Goal: Information Seeking & Learning: Compare options

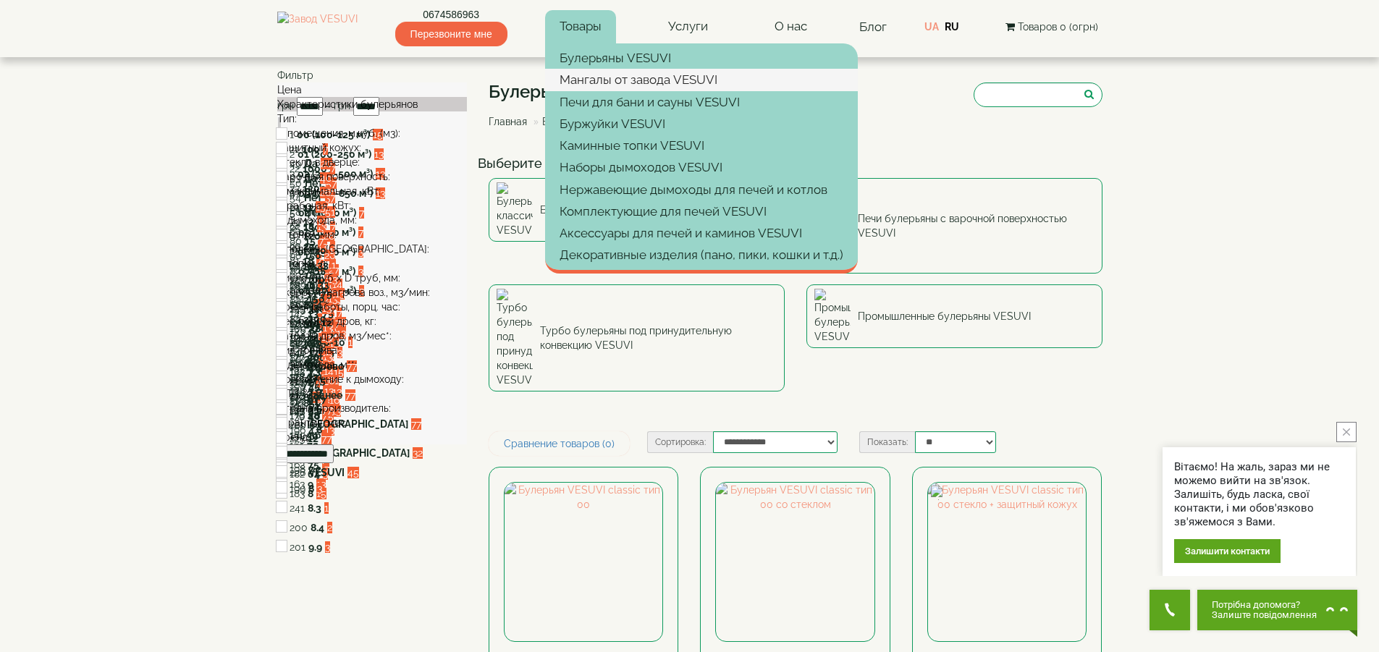
click at [613, 84] on link "Мангалы от завода VESUVI" at bounding box center [701, 80] width 313 height 22
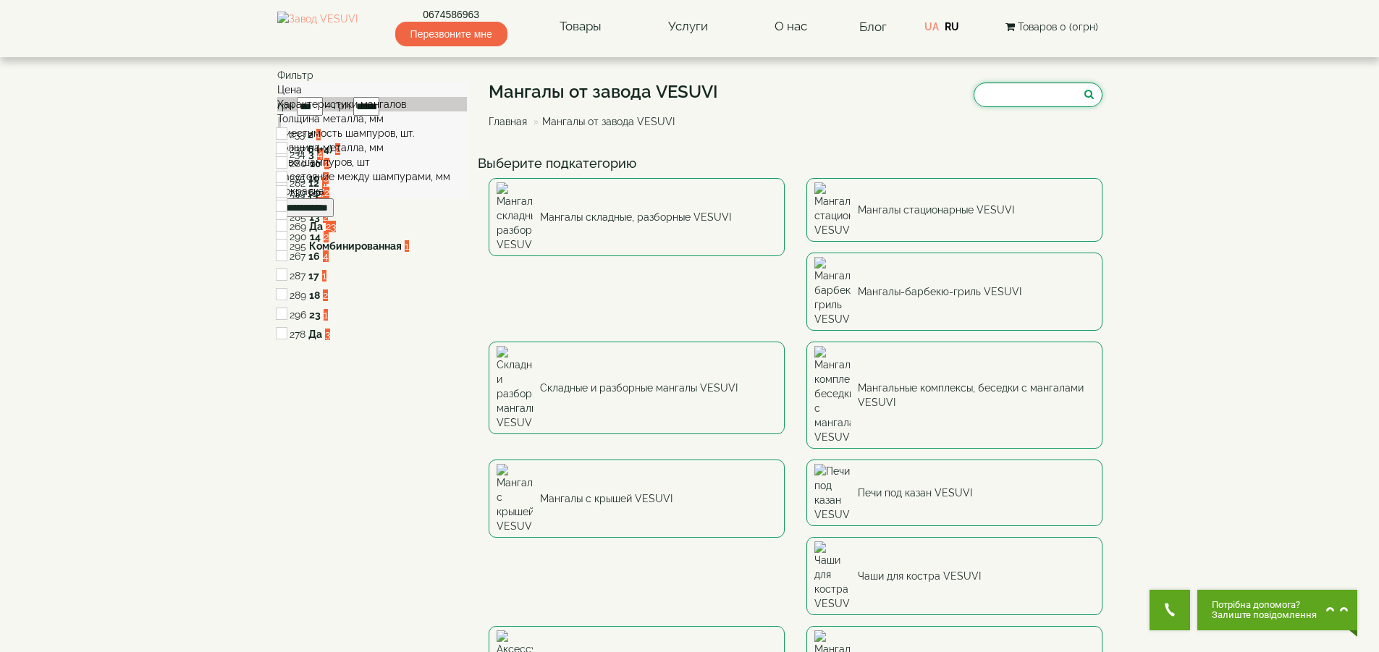
click at [1016, 93] on input "search" at bounding box center [1038, 95] width 129 height 25
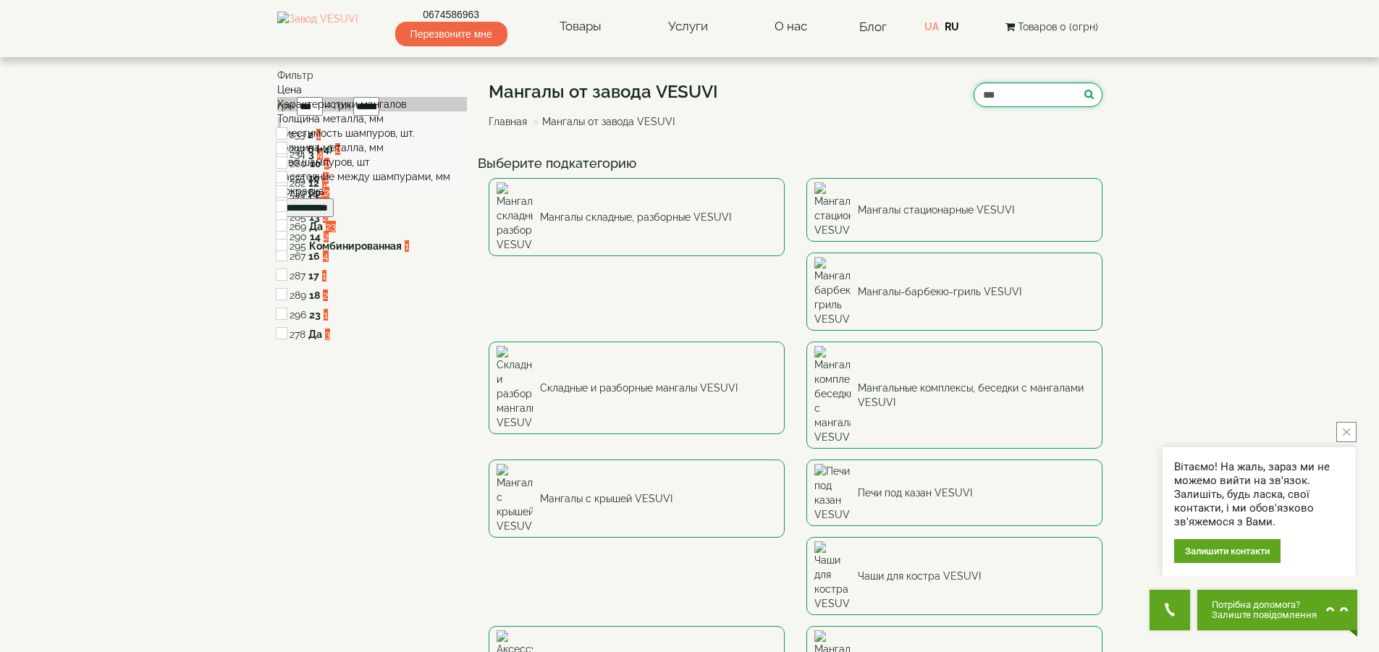
click at [1016, 93] on input "***" at bounding box center [1038, 95] width 129 height 25
type input "*"
type input "**********"
click at [1088, 97] on icon "submit" at bounding box center [1088, 94] width 9 height 10
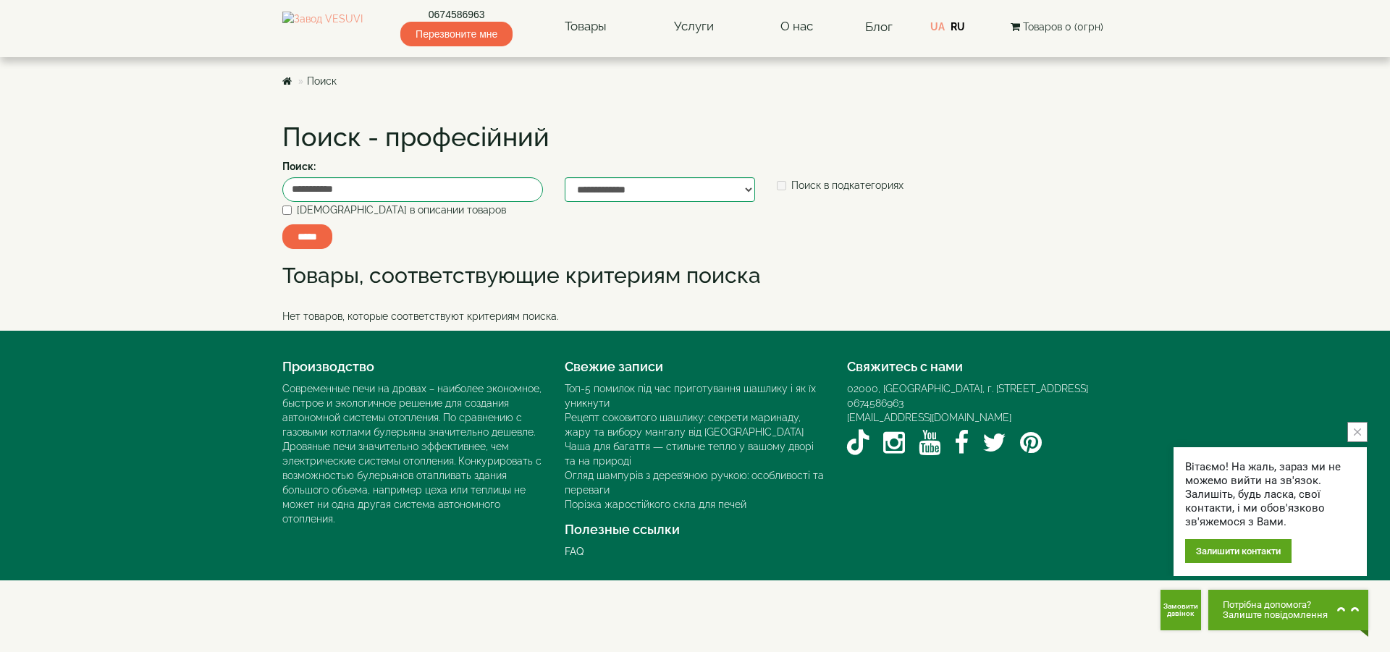
click at [298, 244] on input "*****" at bounding box center [307, 236] width 50 height 25
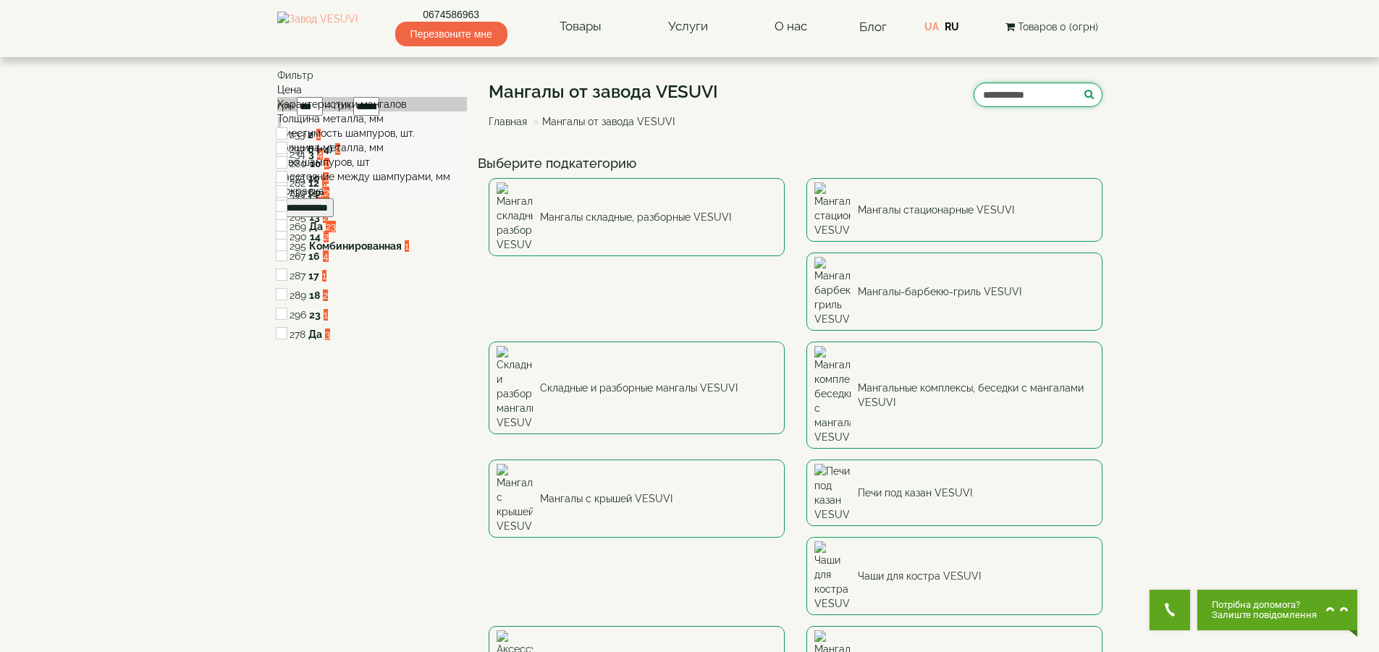
click at [1042, 96] on input "**********" at bounding box center [1038, 95] width 129 height 25
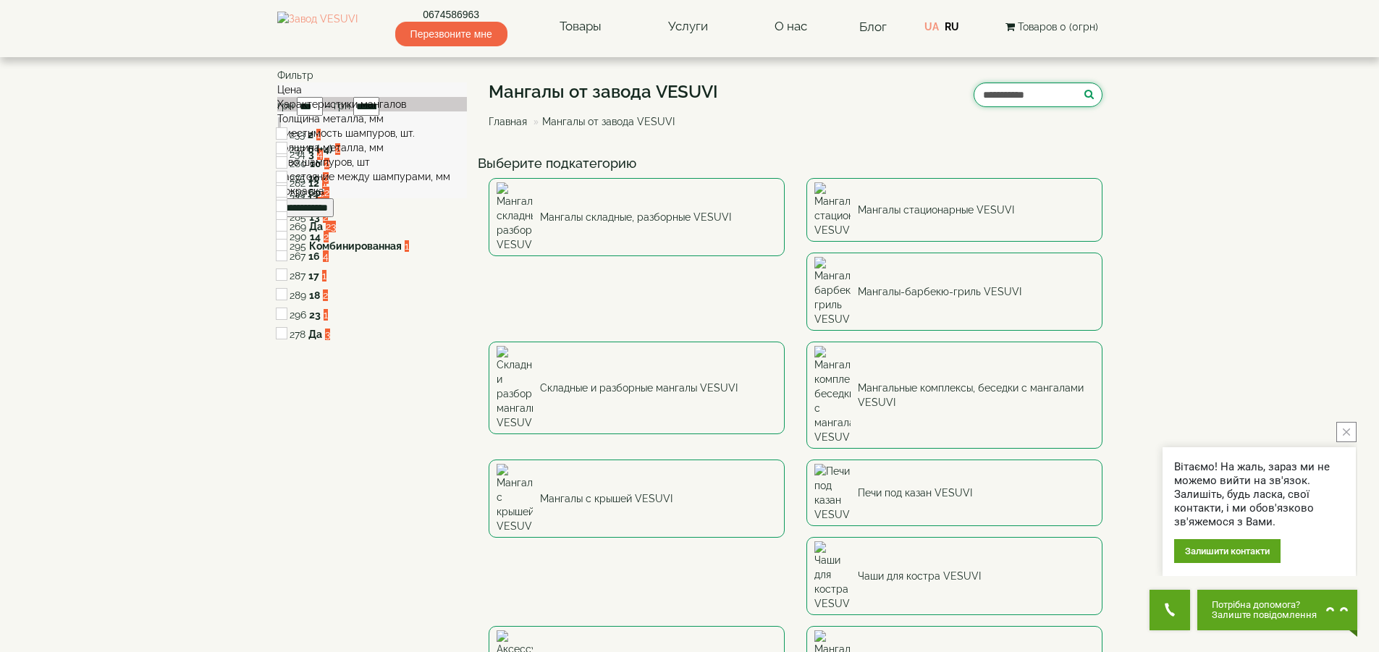
click at [1042, 96] on input "**********" at bounding box center [1038, 95] width 129 height 25
type input "**********"
click at [1086, 94] on icon "submit" at bounding box center [1088, 94] width 9 height 10
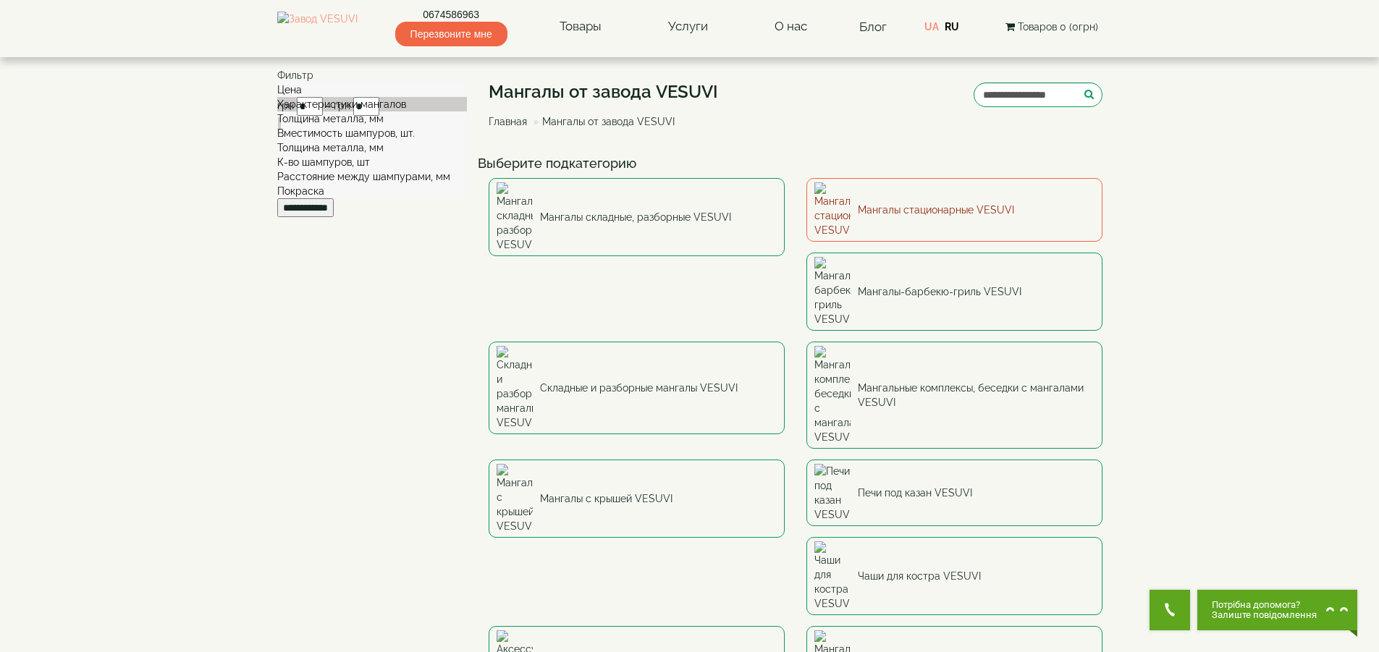
click at [896, 203] on link "Мангалы стационарные VESUVI" at bounding box center [954, 210] width 296 height 64
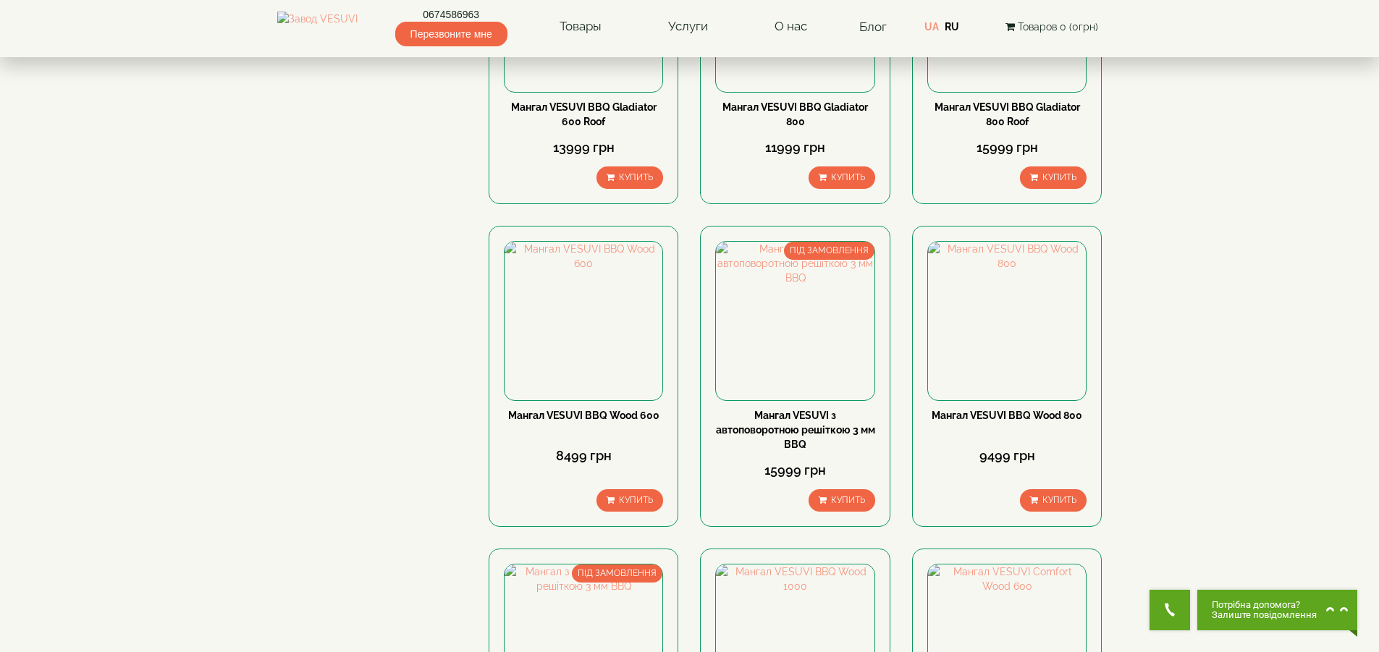
scroll to position [1231, 0]
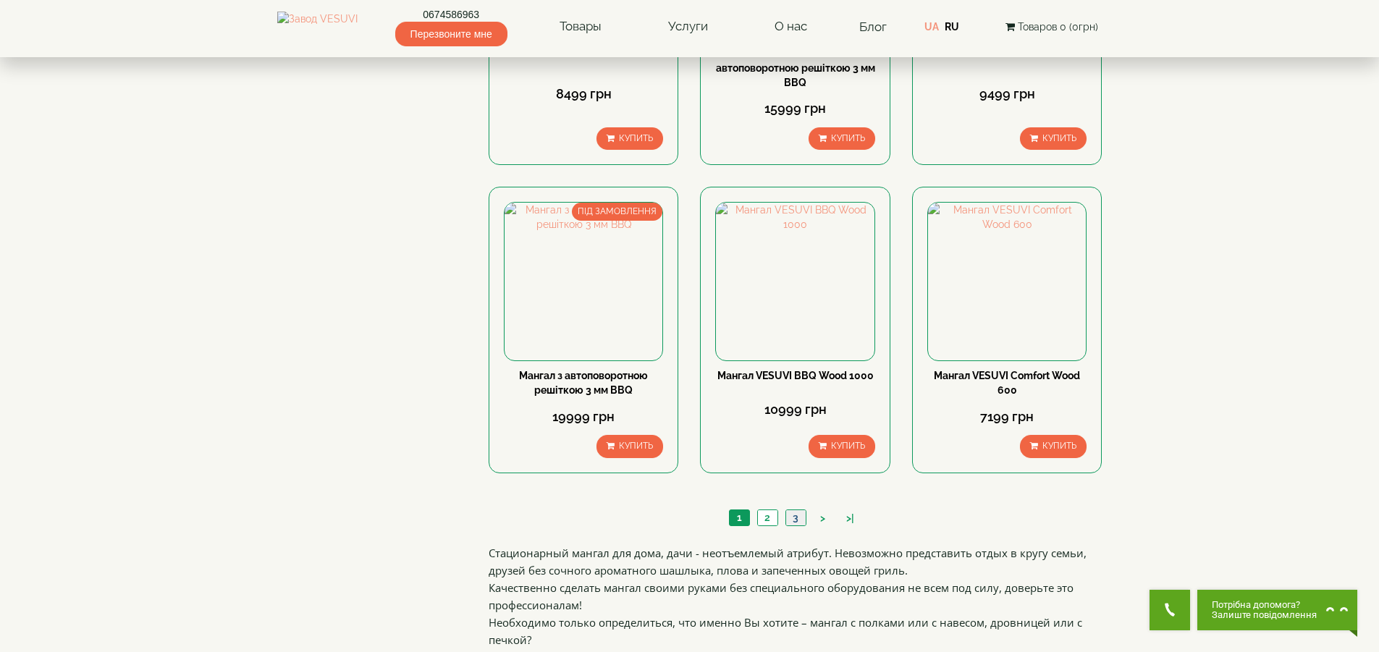
click at [799, 521] on link "3" at bounding box center [795, 517] width 20 height 15
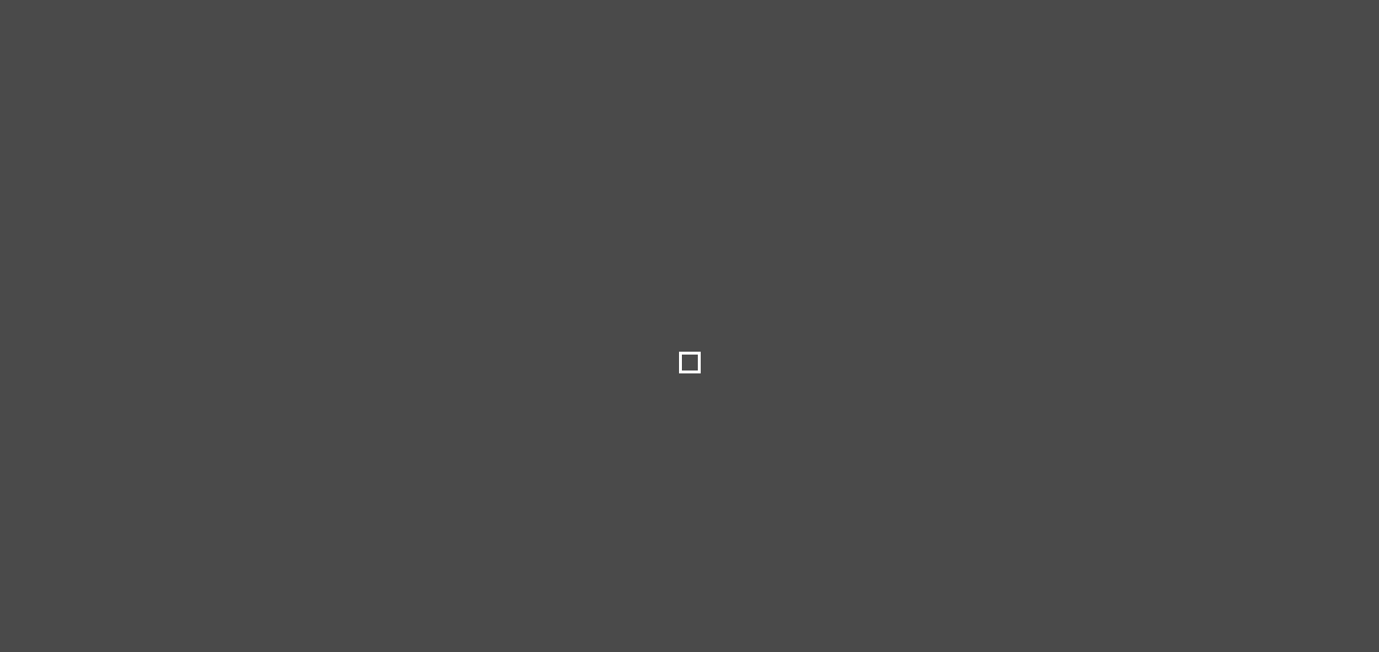
select select
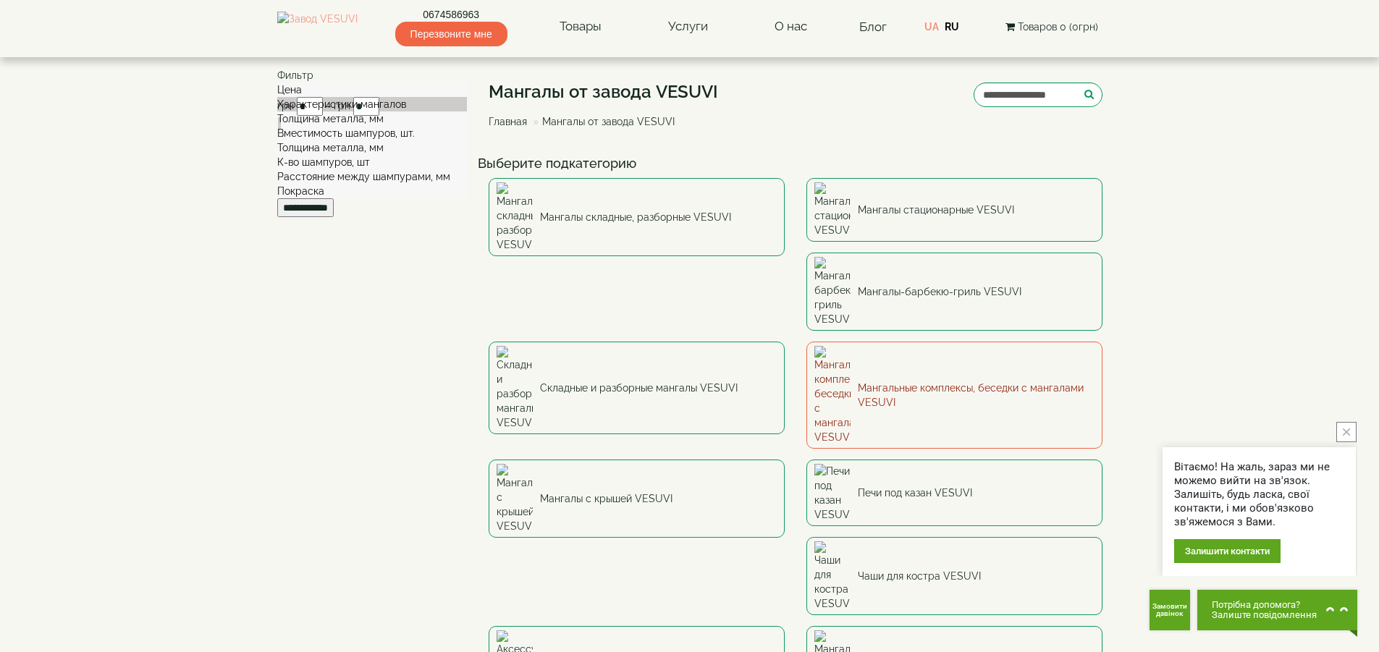
click at [806, 342] on link "Мангальные комплексы, беседки с мангалами VESUVI" at bounding box center [954, 395] width 296 height 107
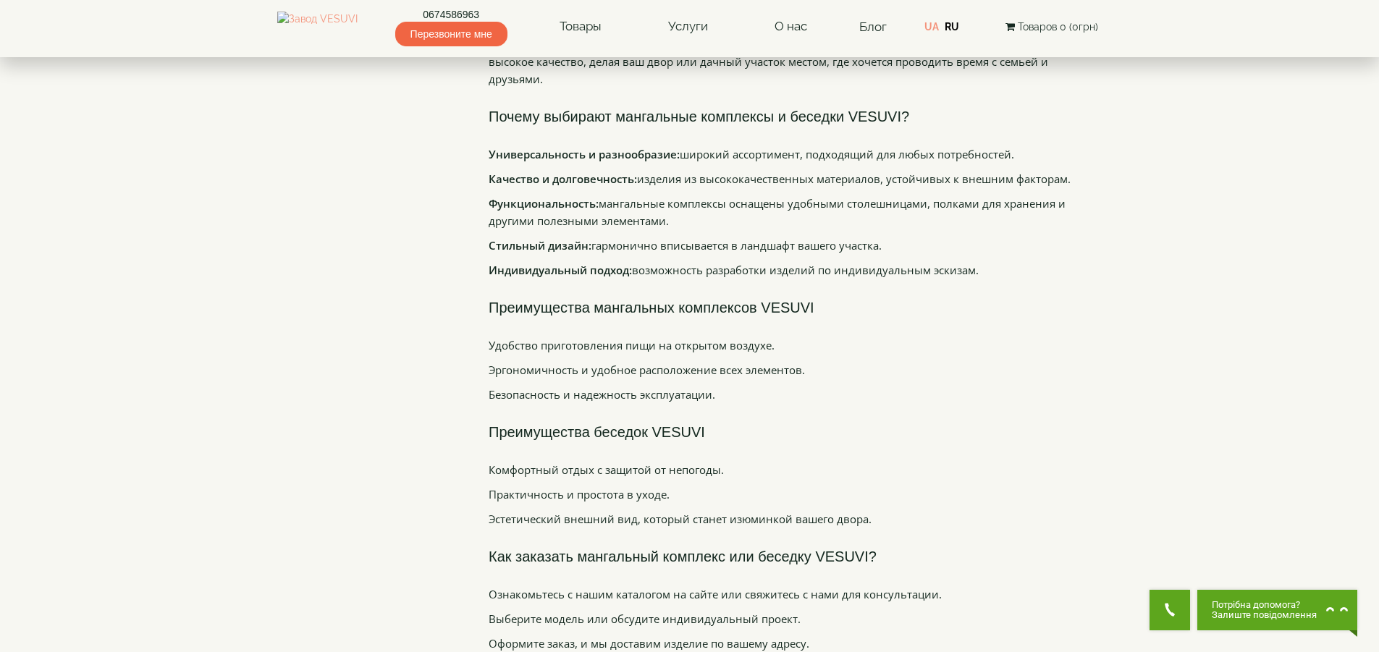
scroll to position [1303, 0]
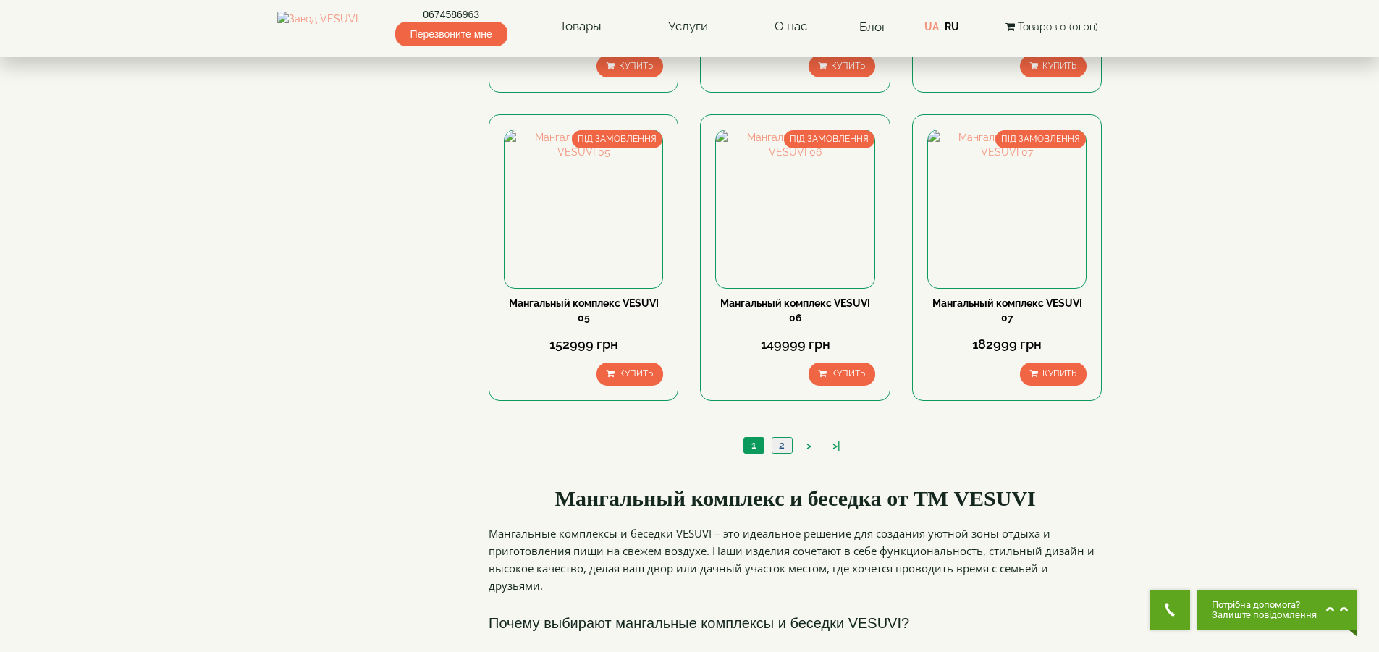
click at [780, 453] on link "2" at bounding box center [782, 445] width 20 height 15
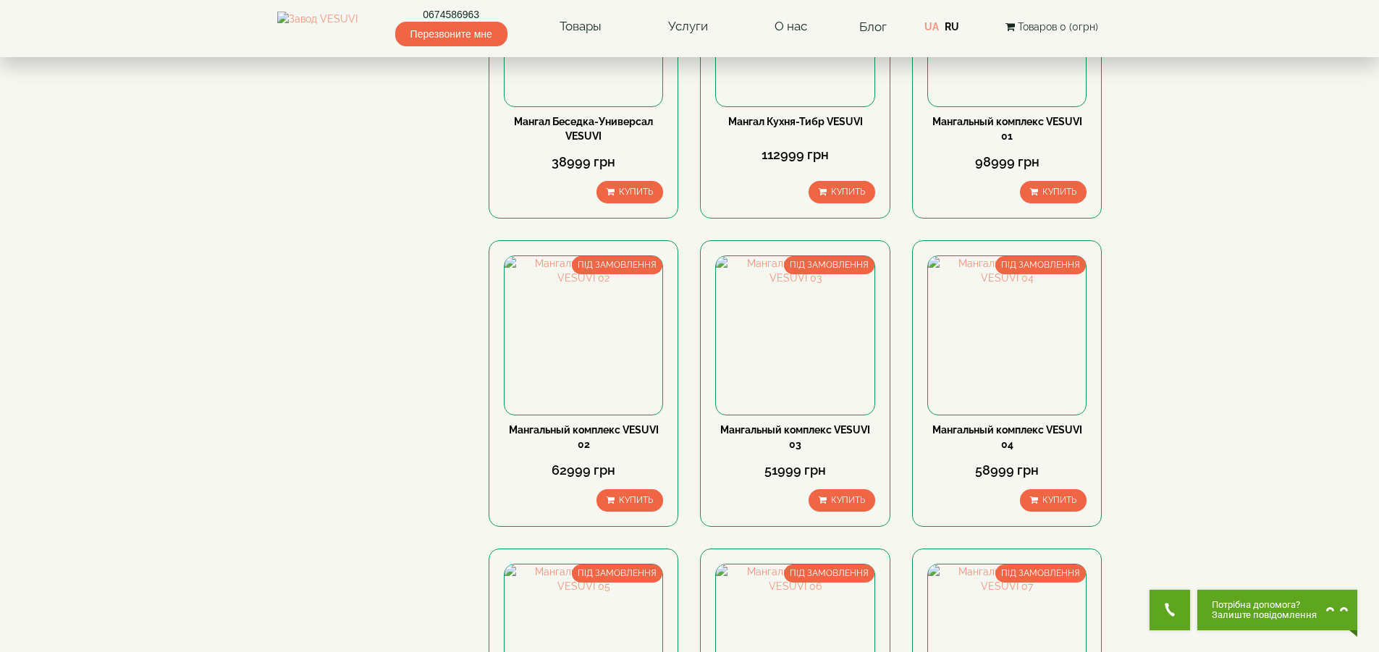
scroll to position [796, 0]
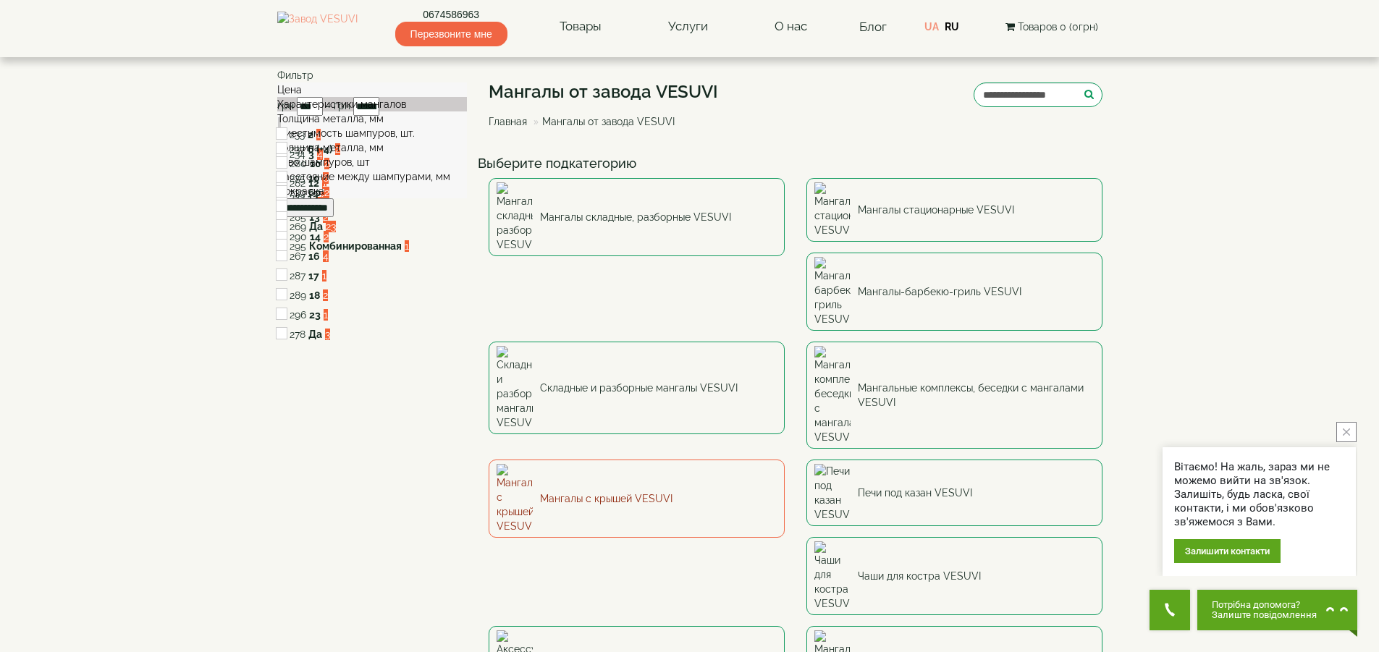
click at [785, 460] on link "Мангалы с крышей VESUVI" at bounding box center [637, 499] width 296 height 78
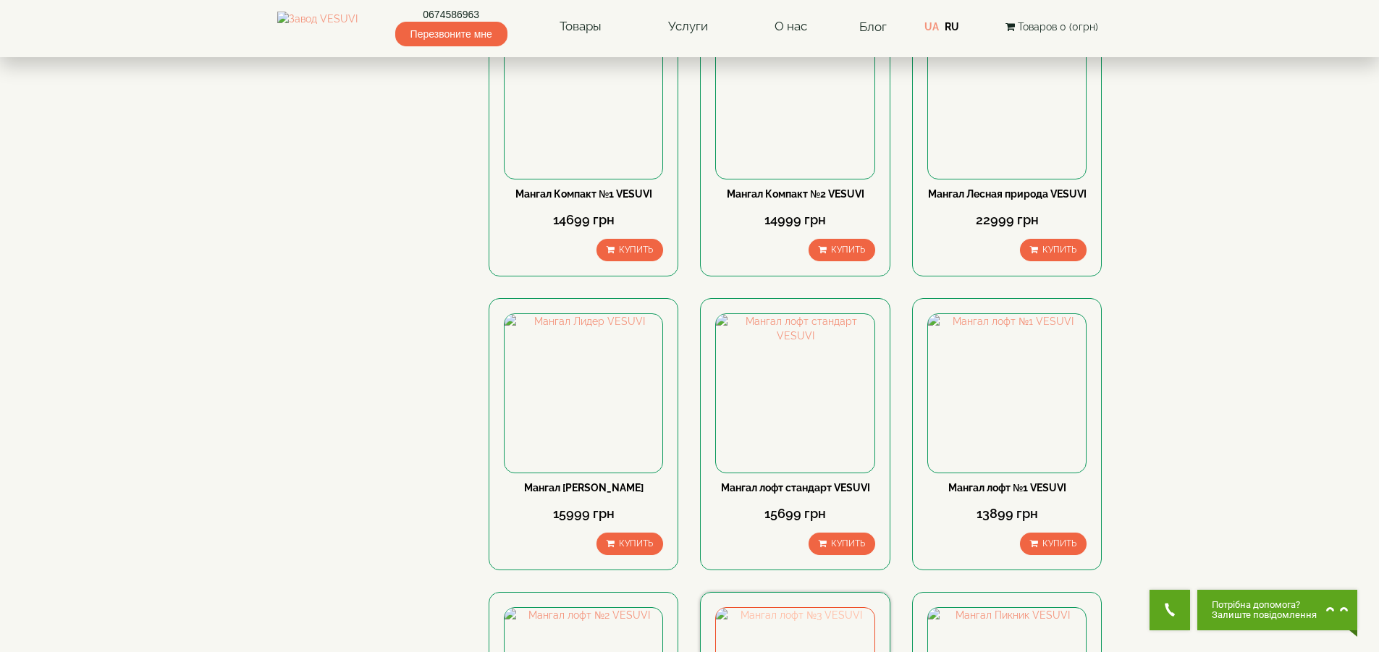
scroll to position [1231, 0]
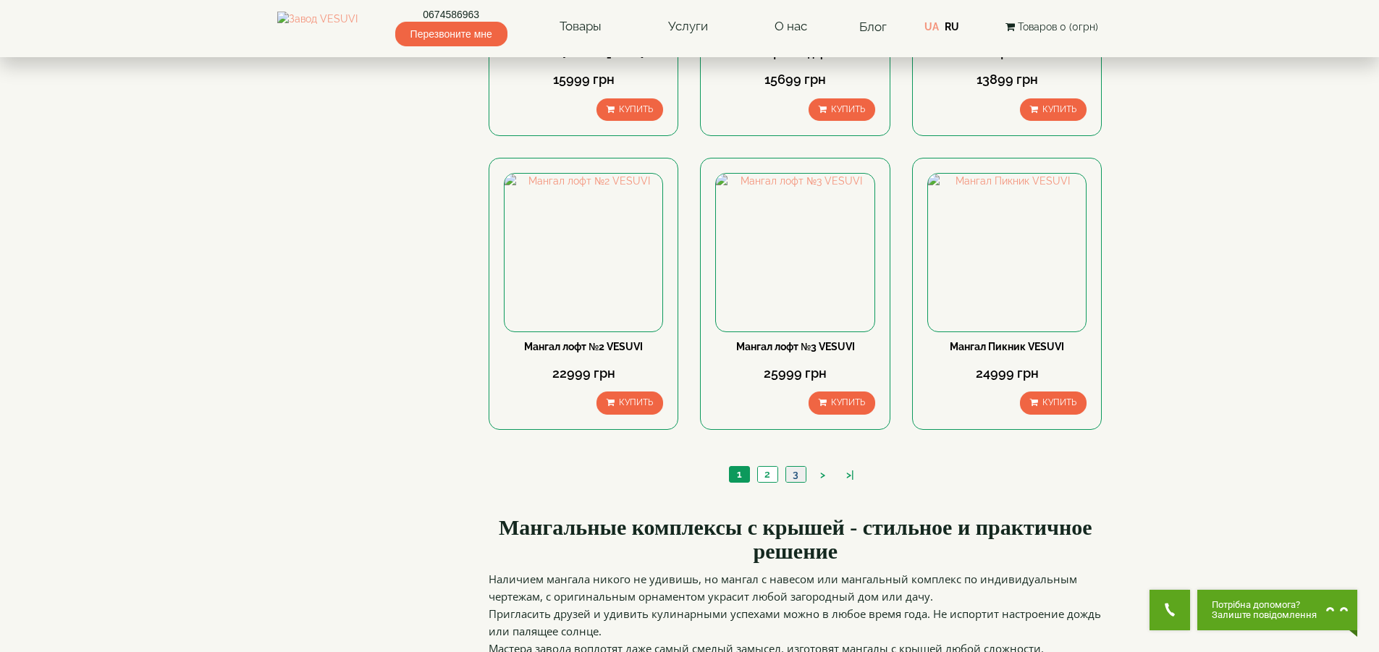
click at [798, 472] on link "3" at bounding box center [795, 474] width 20 height 15
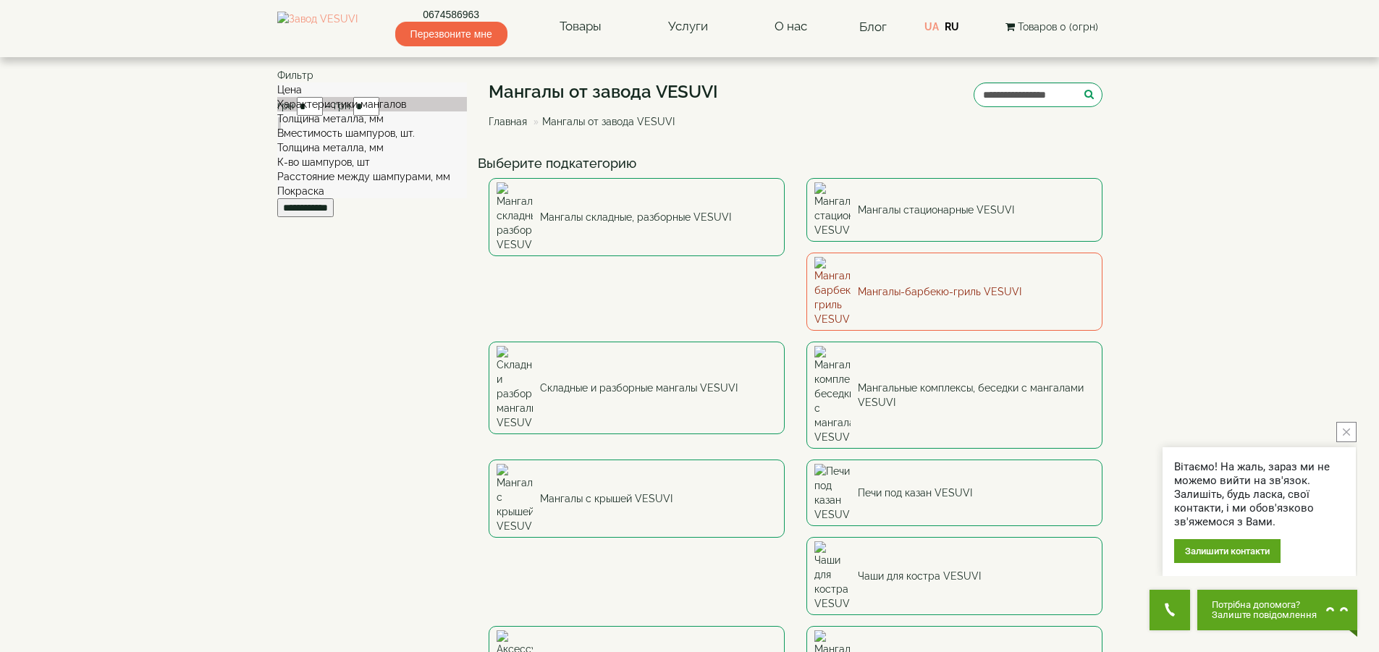
click at [806, 258] on link "Мангалы-барбекю-гриль VESUVI" at bounding box center [954, 292] width 296 height 78
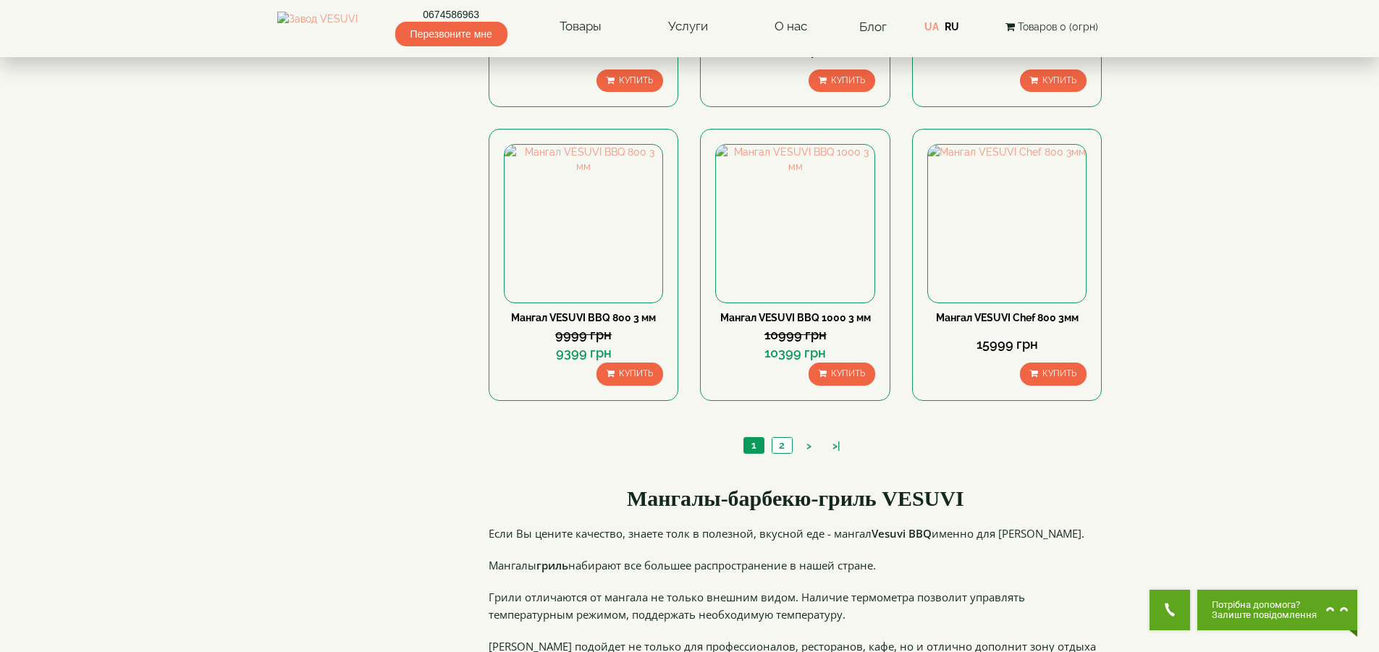
scroll to position [1375, 0]
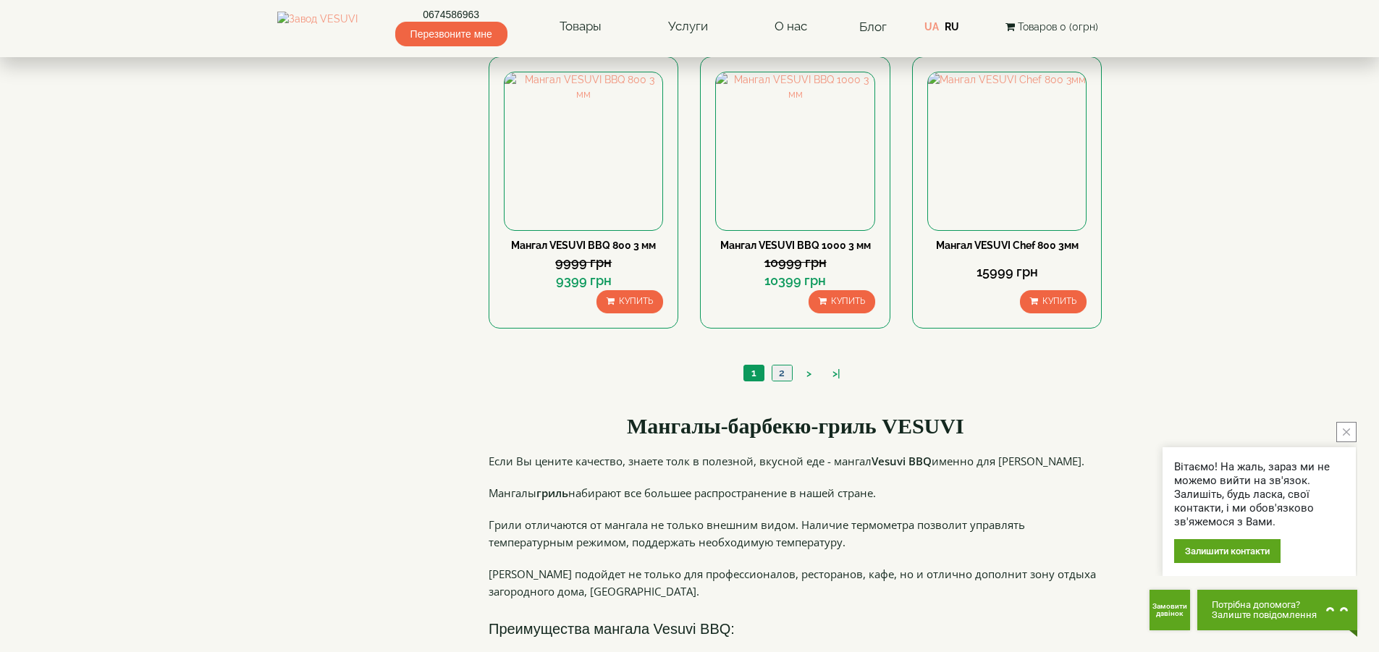
click at [783, 372] on link "2" at bounding box center [782, 373] width 20 height 15
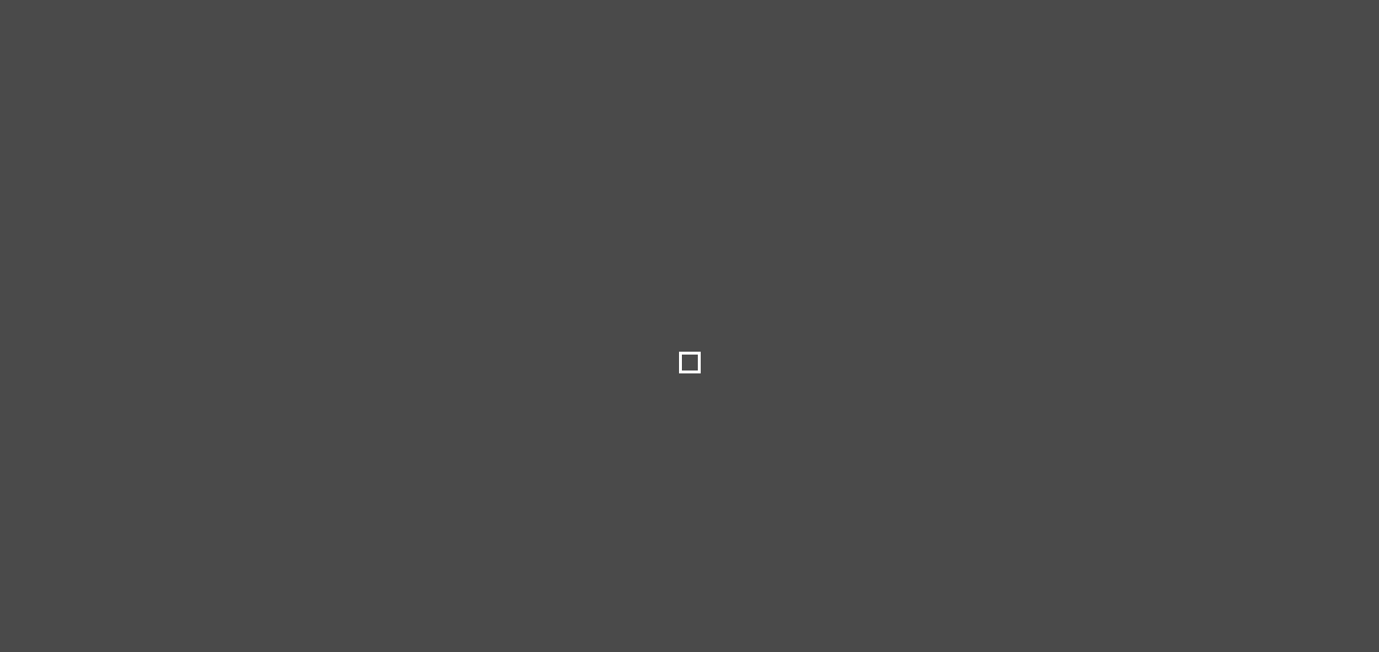
select select
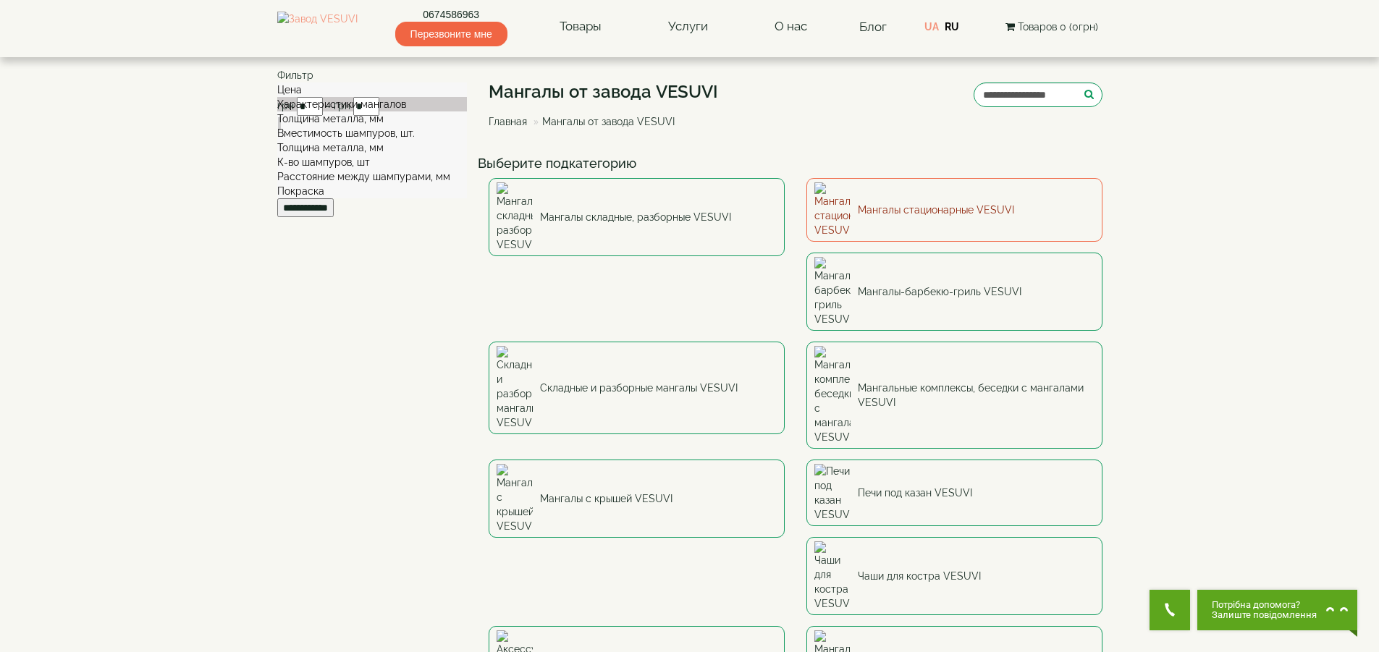
click at [944, 201] on link "Мангалы стационарные VESUVI" at bounding box center [954, 210] width 296 height 64
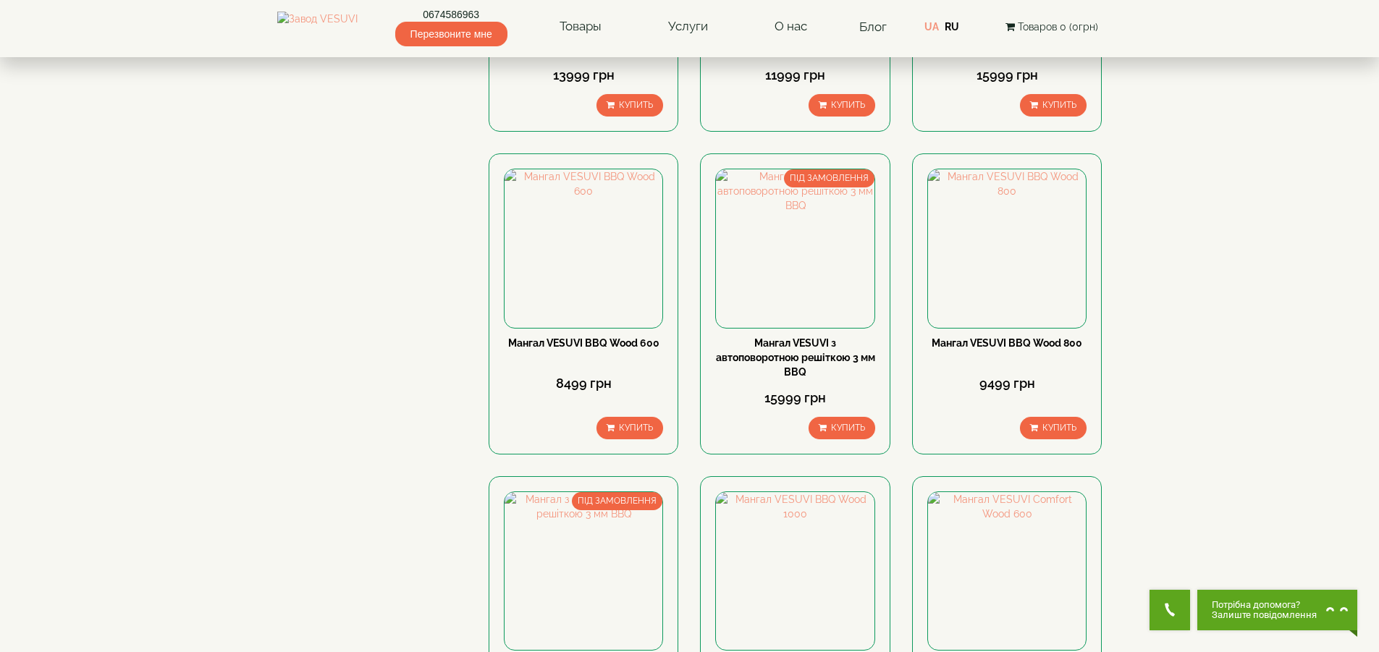
scroll to position [1231, 0]
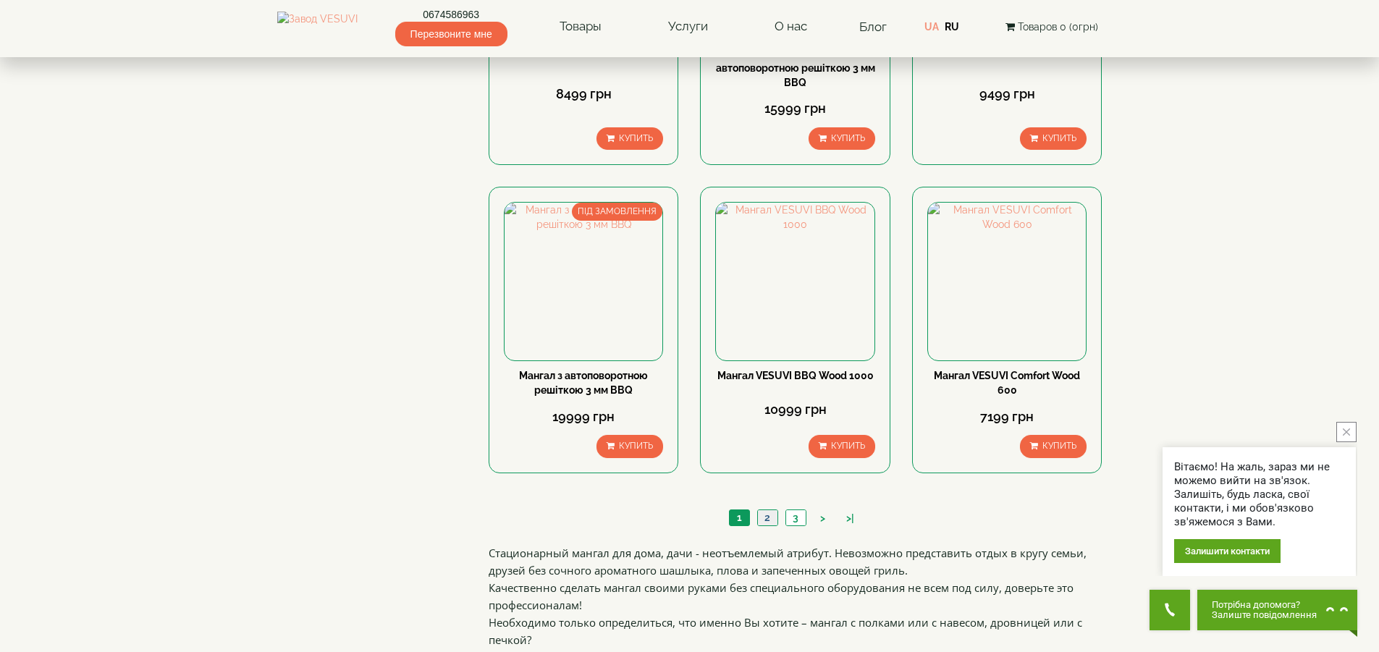
click at [772, 521] on link "2" at bounding box center [767, 517] width 20 height 15
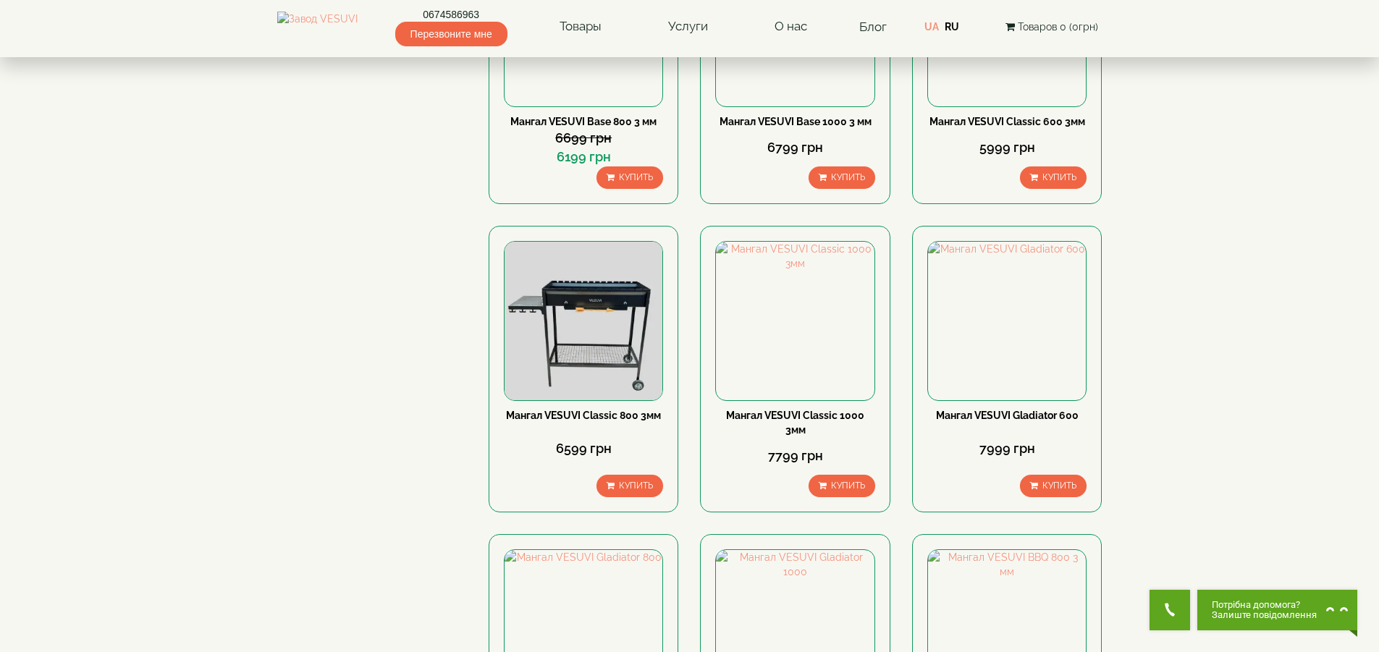
scroll to position [1231, 0]
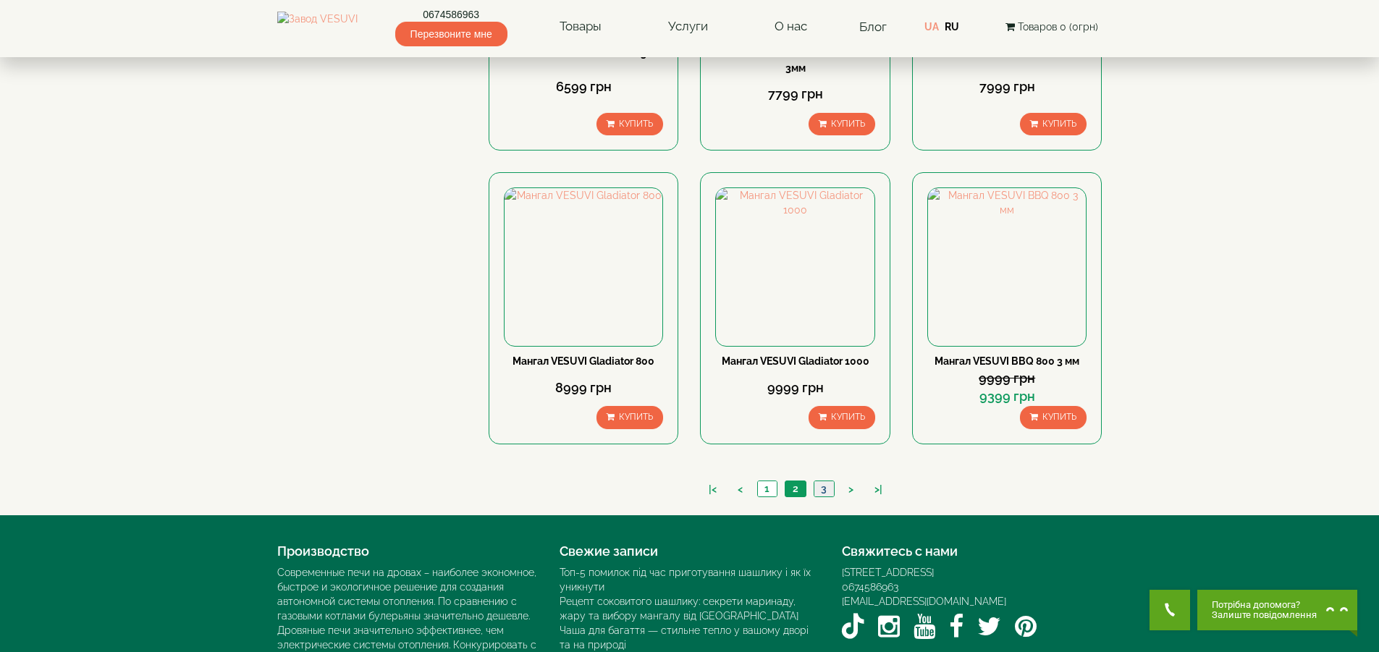
click at [823, 489] on link "3" at bounding box center [824, 488] width 20 height 15
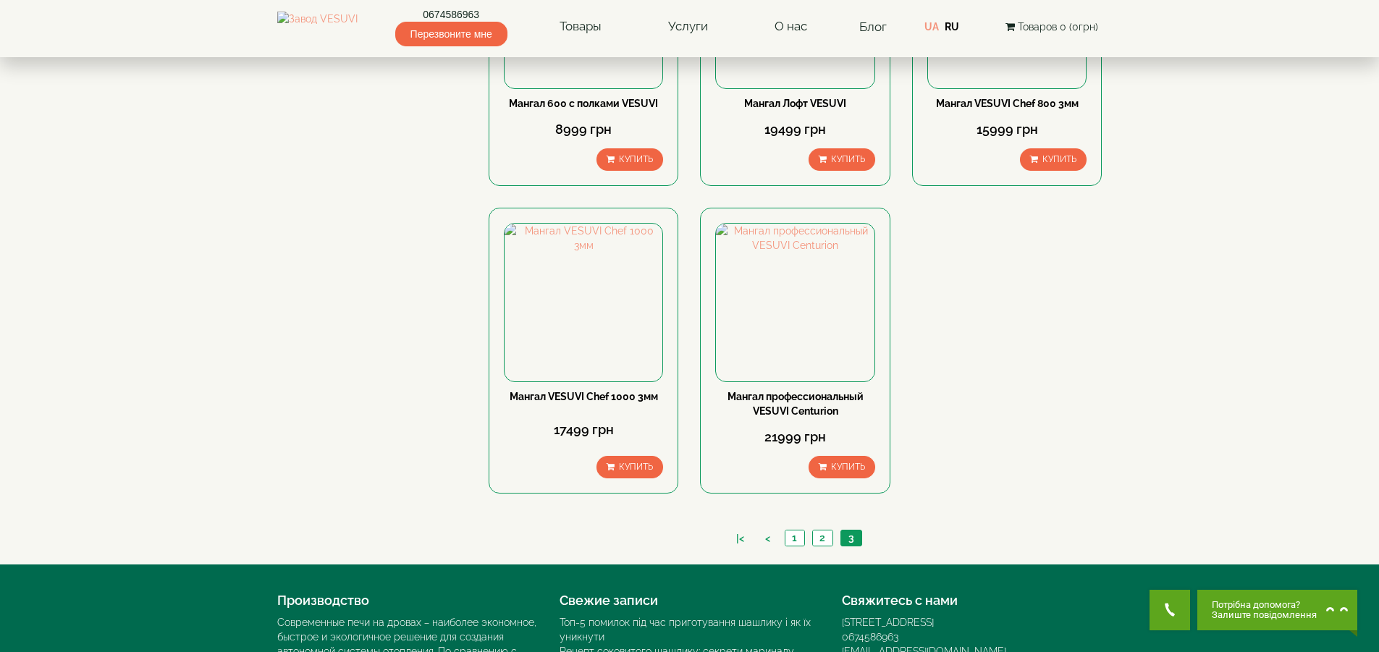
scroll to position [145, 0]
